Goal: Information Seeking & Learning: Check status

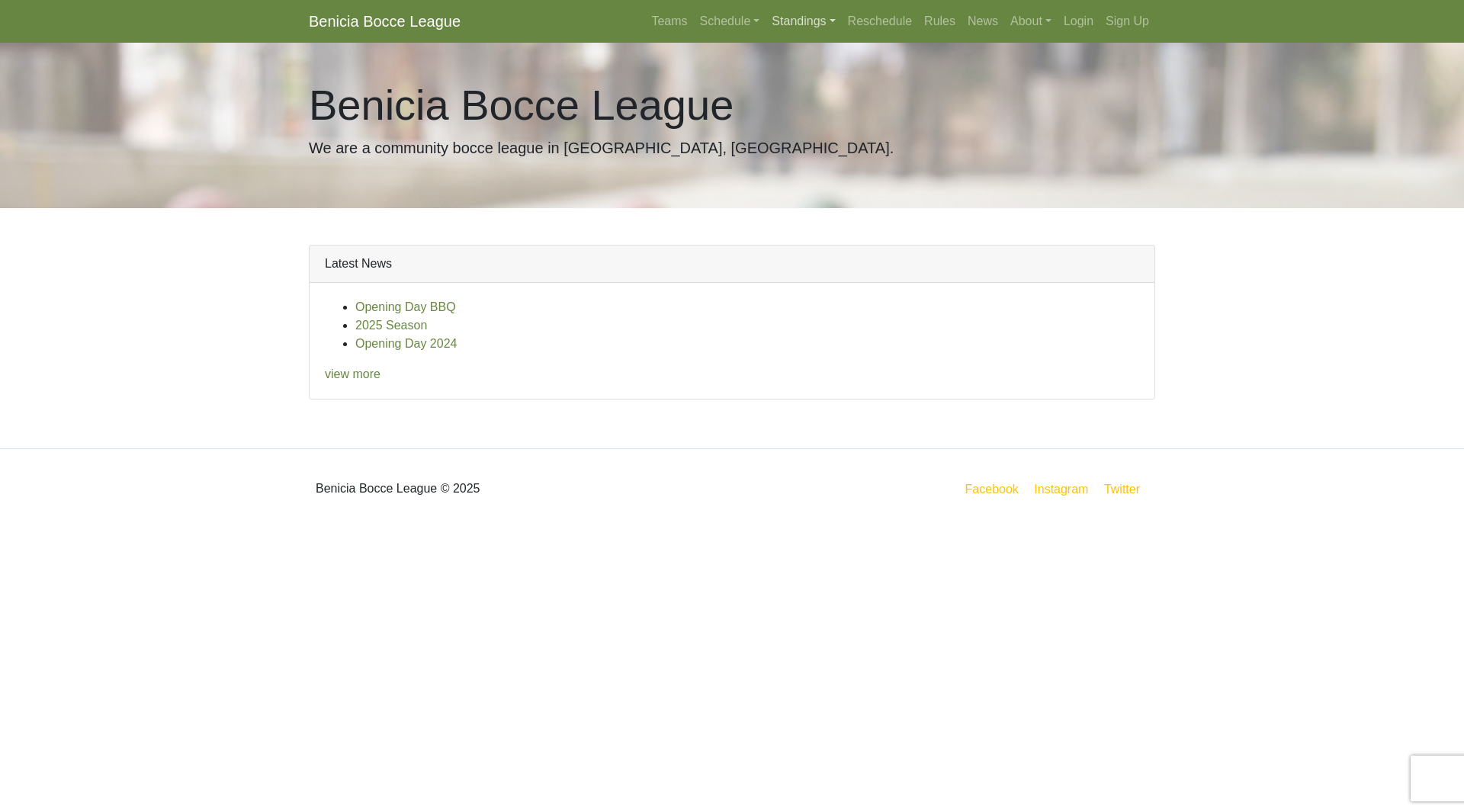
click at [804, 27] on link "Standings" at bounding box center [803, 21] width 75 height 30
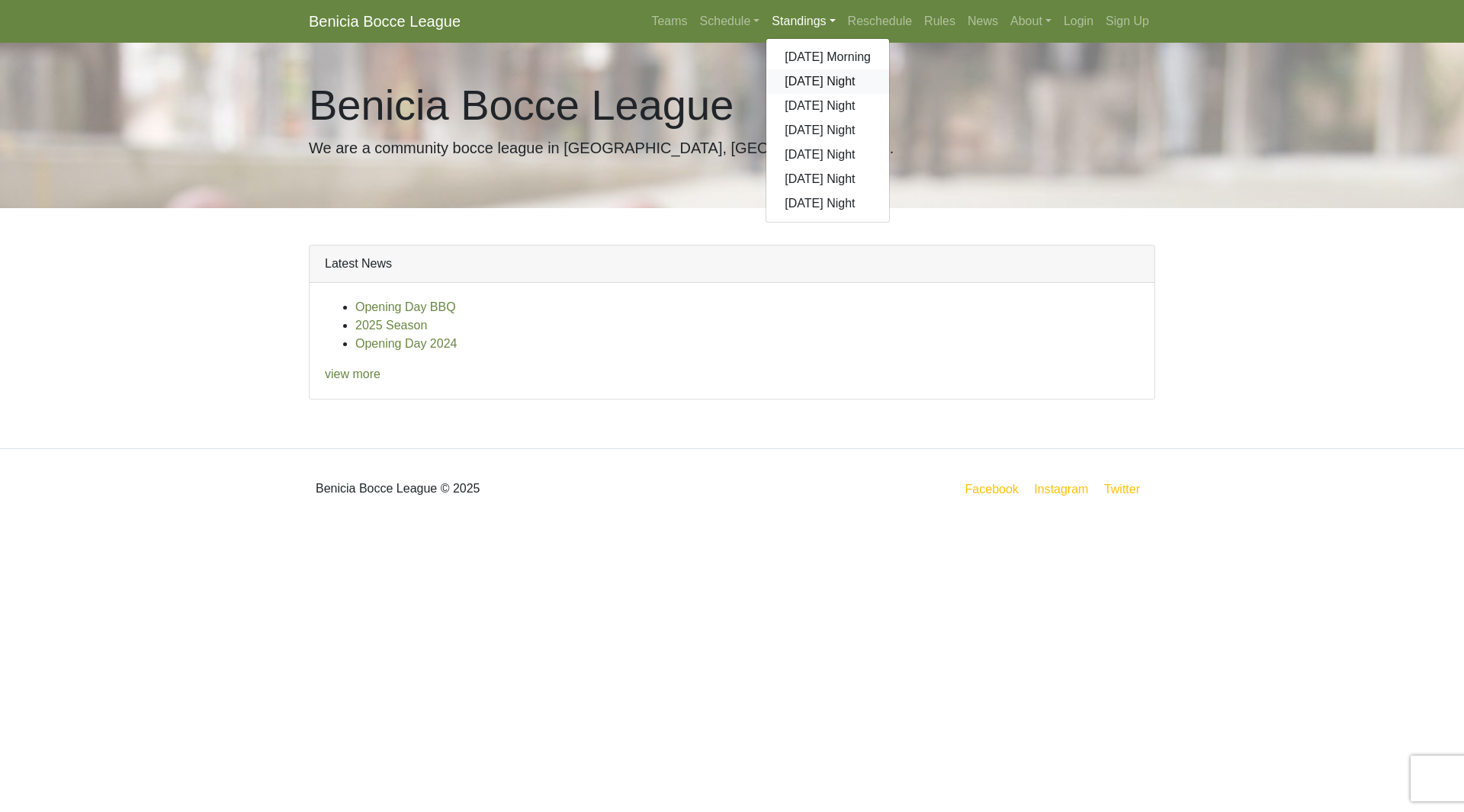
click at [808, 87] on link "[DATE] Night" at bounding box center [828, 81] width 122 height 24
